Goal: Task Accomplishment & Management: Use online tool/utility

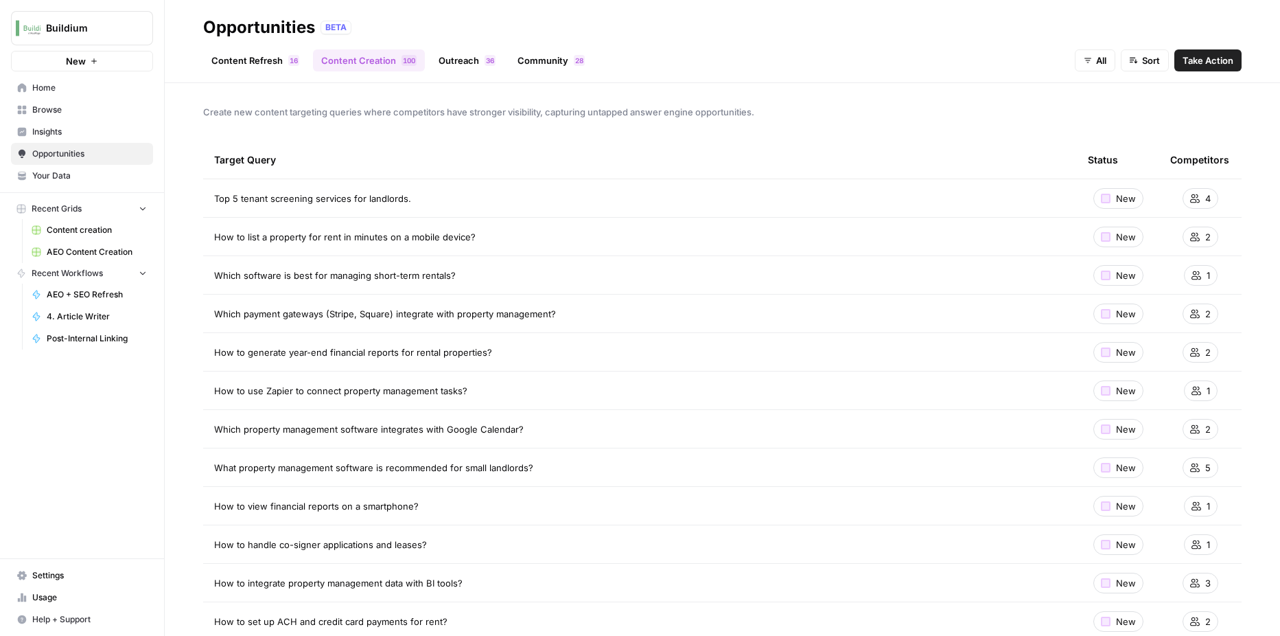
click at [82, 179] on span "Your Data" at bounding box center [89, 176] width 115 height 12
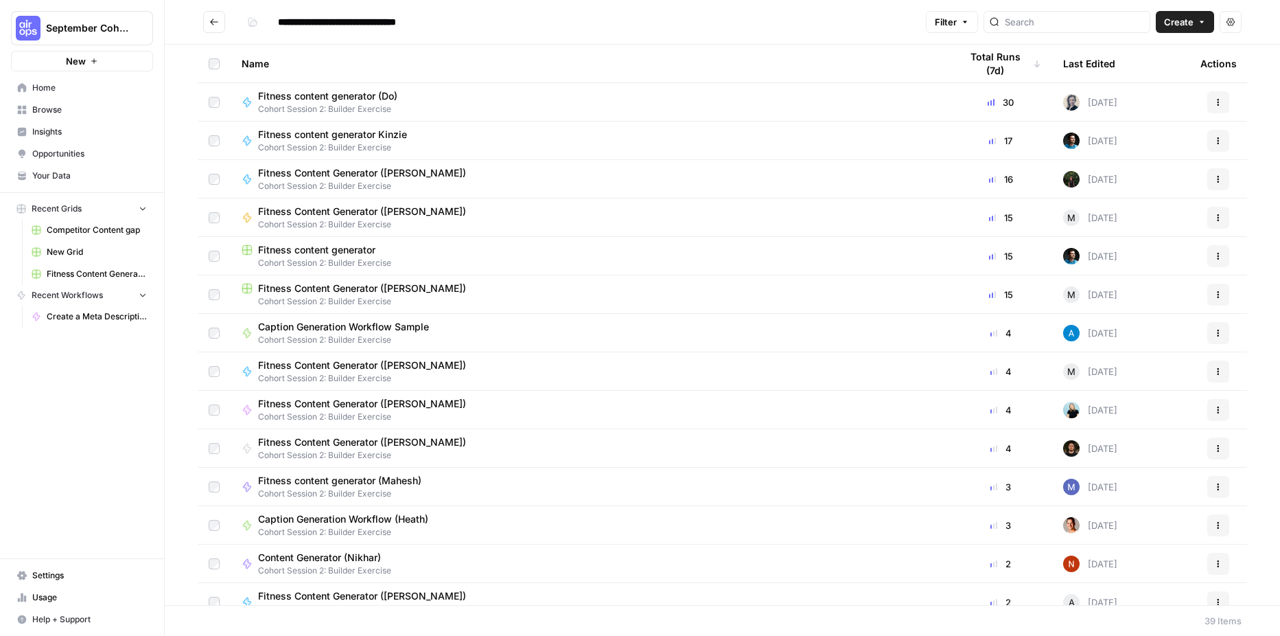
click at [1168, 16] on span "Create" at bounding box center [1179, 22] width 30 height 14
click at [1148, 72] on span "Workflow" at bounding box center [1158, 74] width 77 height 14
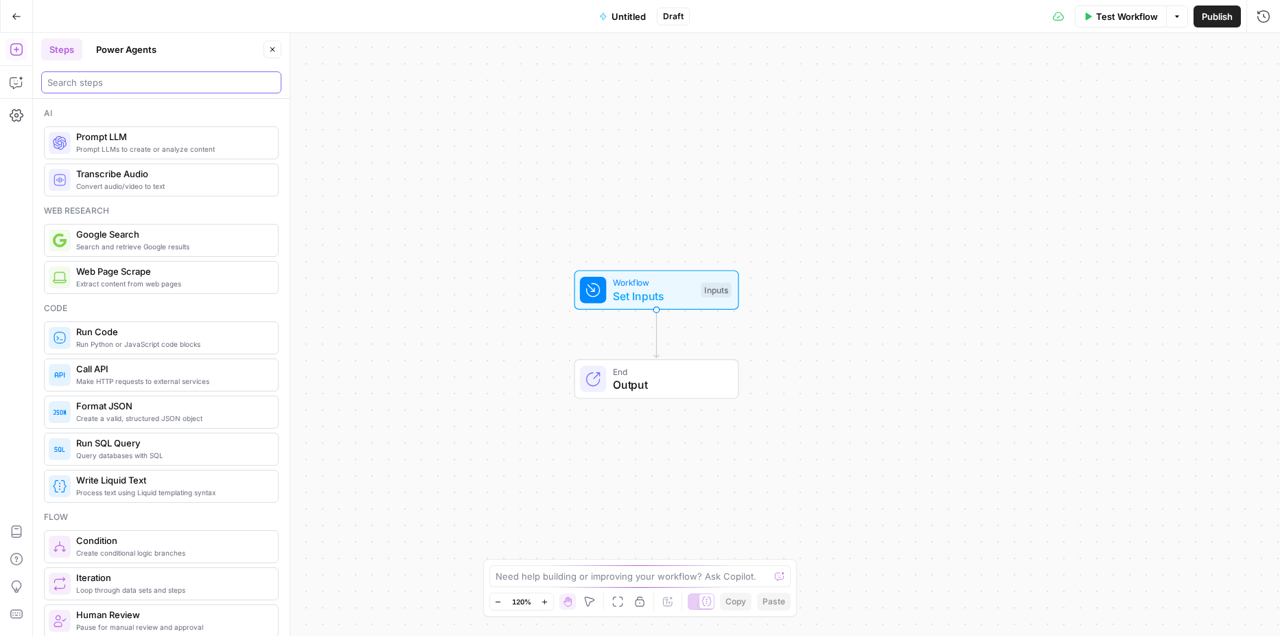
click at [108, 84] on input "search" at bounding box center [161, 83] width 228 height 14
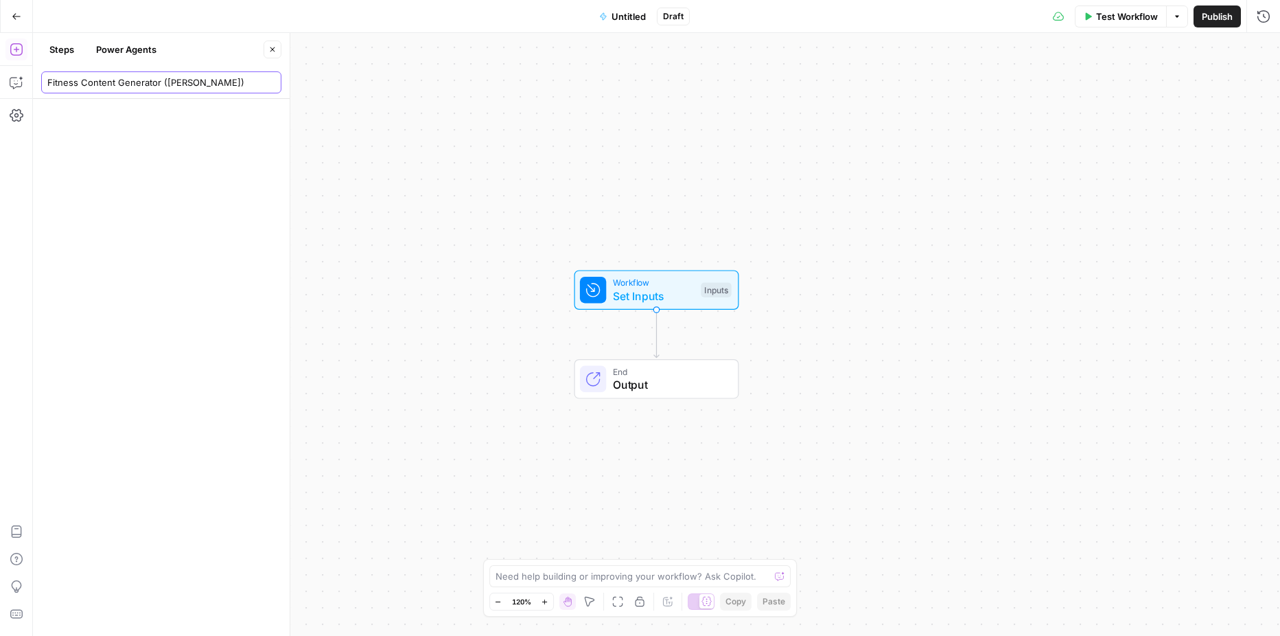
type input "Fitness Content Generator ([PERSON_NAME])"
click at [166, 130] on div at bounding box center [161, 367] width 257 height 537
click at [1215, 26] on button "Publish" at bounding box center [1217, 16] width 47 height 22
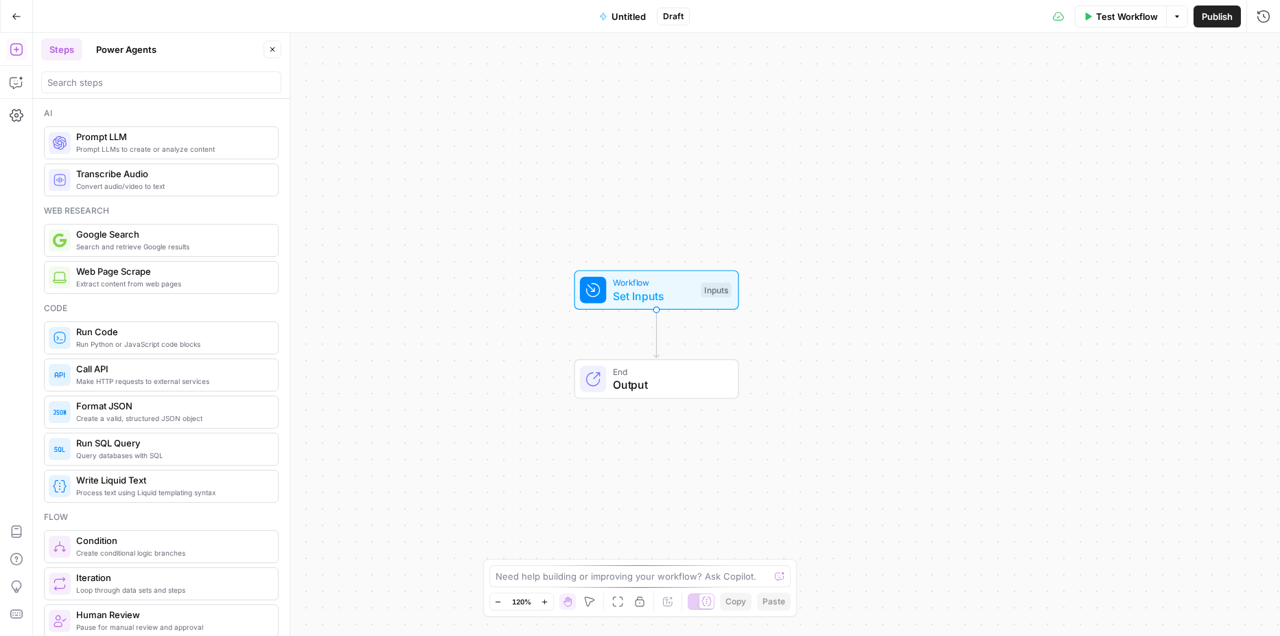
click at [23, 19] on button "Go Back" at bounding box center [16, 16] width 25 height 25
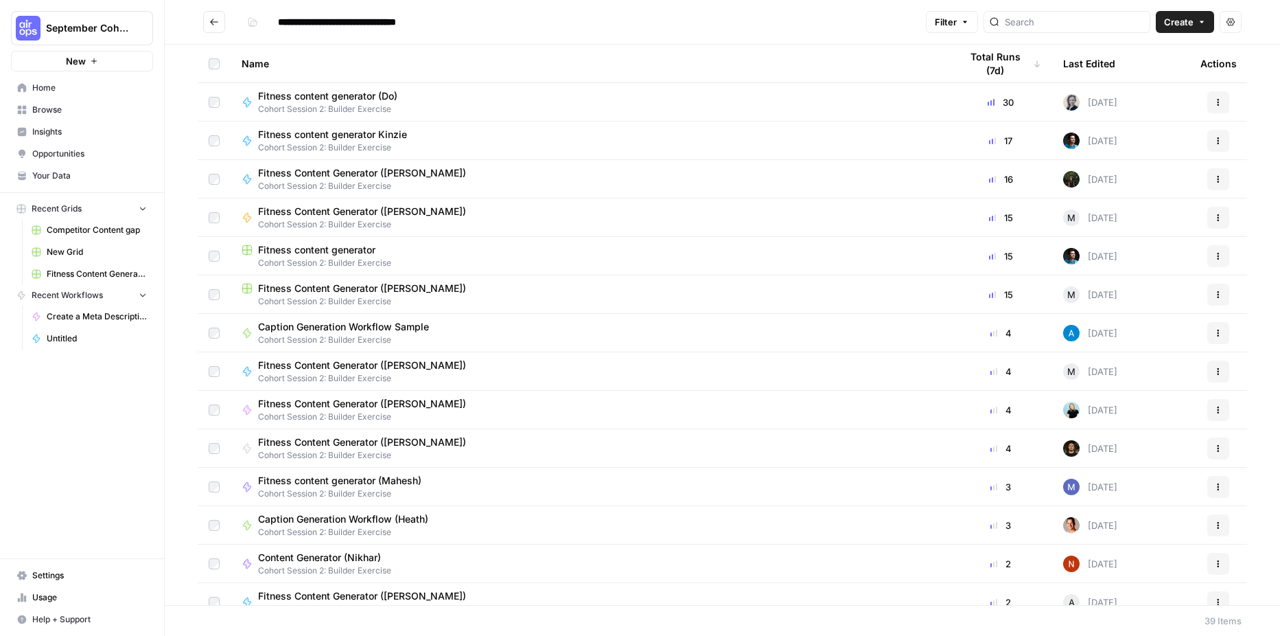
click at [74, 178] on span "Your Data" at bounding box center [89, 176] width 115 height 12
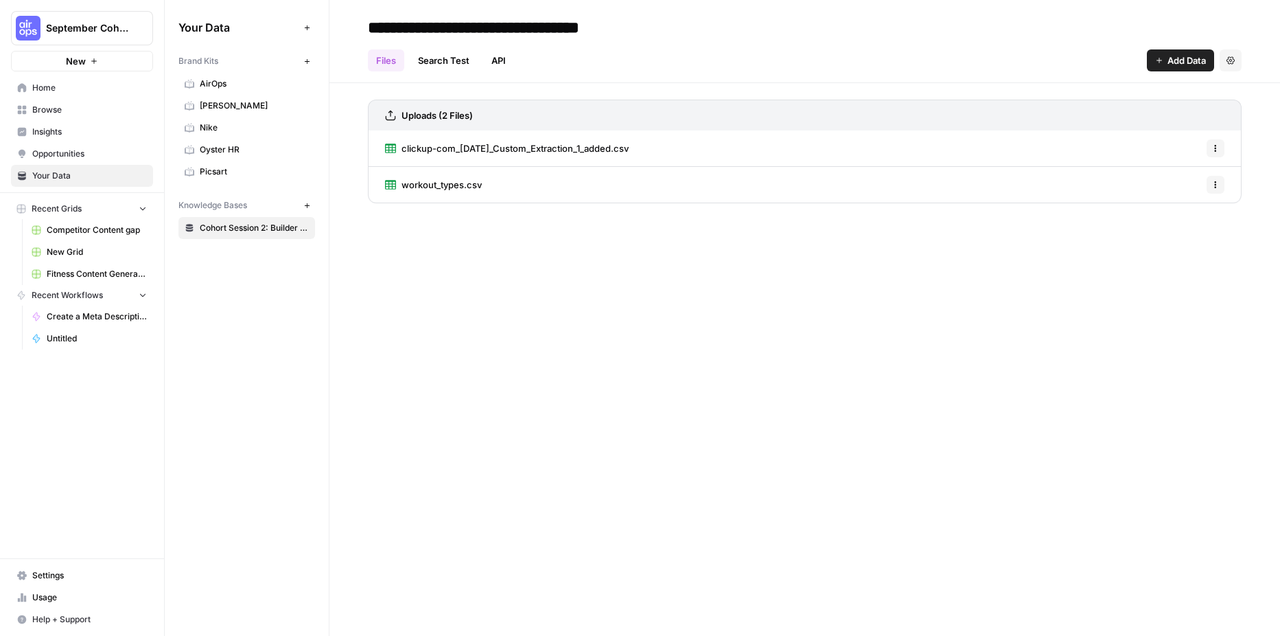
click at [216, 226] on span "Cohort Session 2: Builder Exercise" at bounding box center [254, 228] width 109 height 12
click at [439, 183] on span "workout_types.csv" at bounding box center [442, 185] width 80 height 14
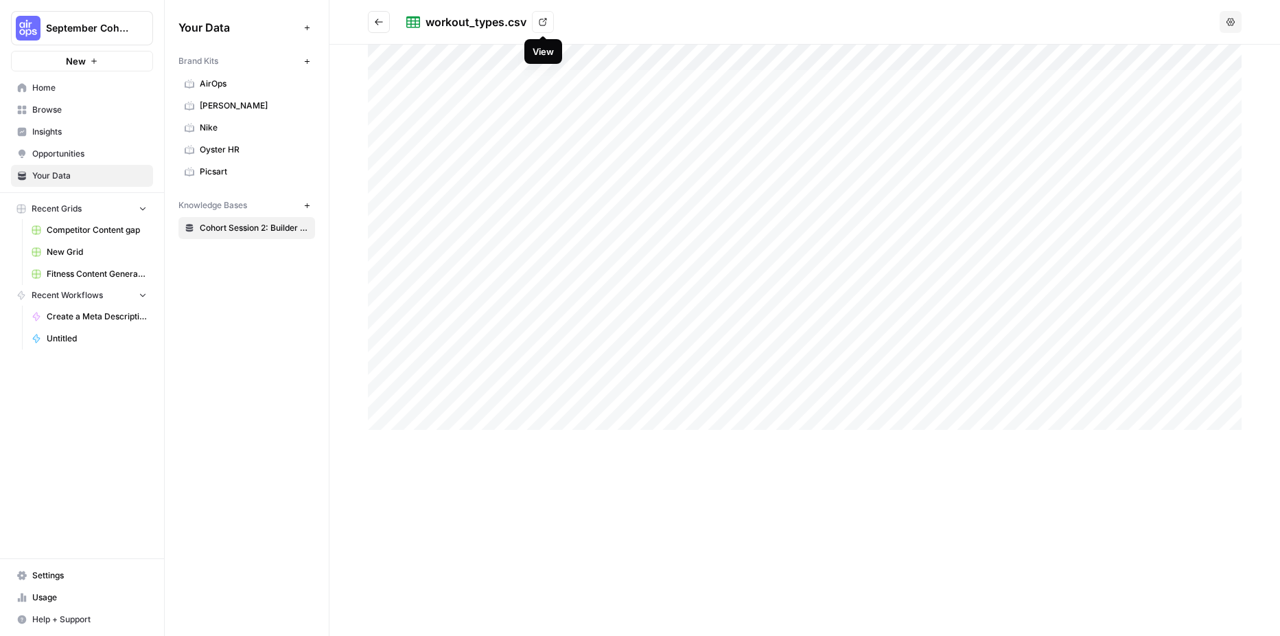
click at [540, 23] on icon at bounding box center [543, 22] width 8 height 8
